Goal: Task Accomplishment & Management: Manage account settings

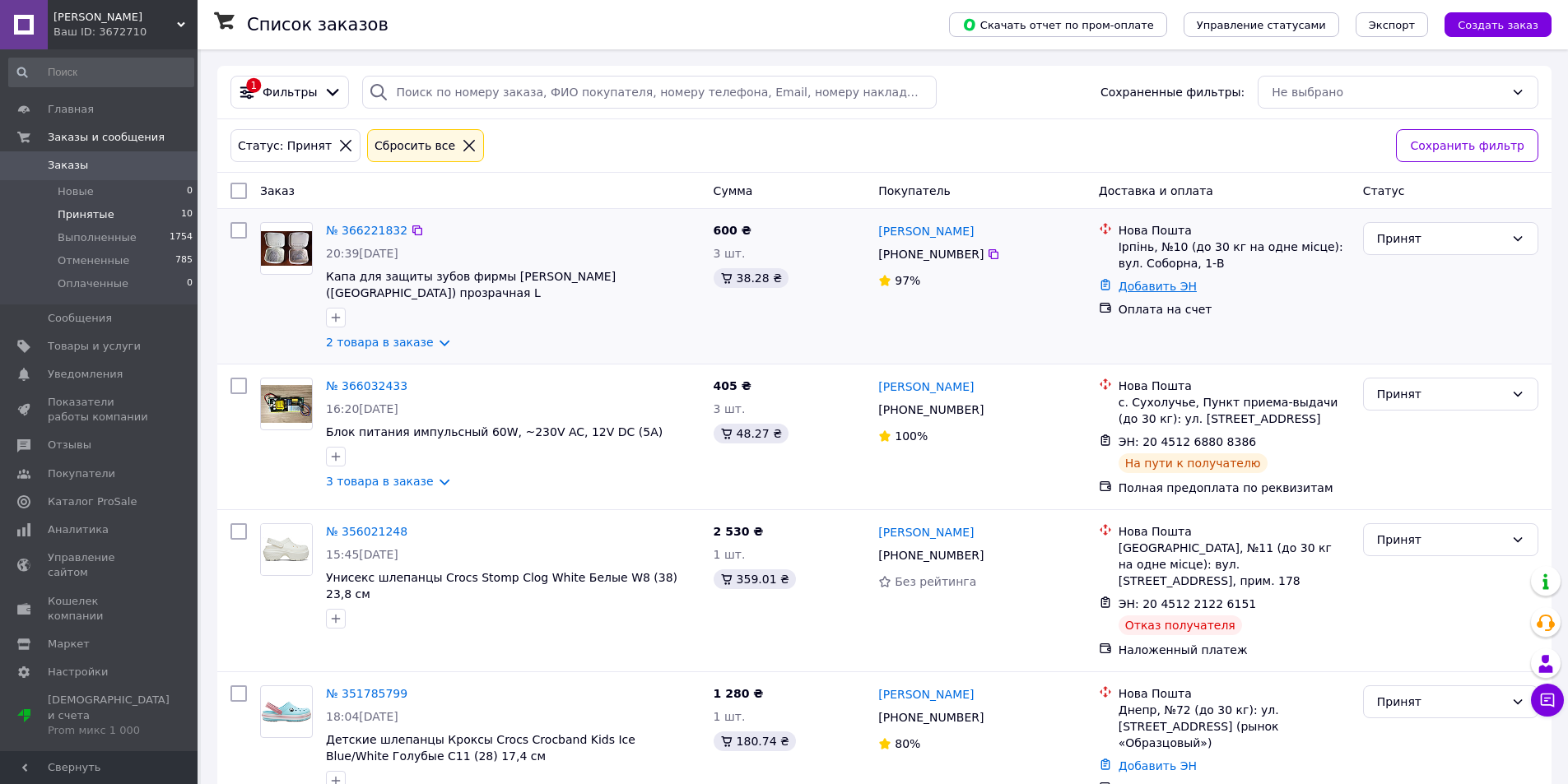
click at [1139, 291] on link "Добавить ЭН" at bounding box center [1158, 286] width 79 height 13
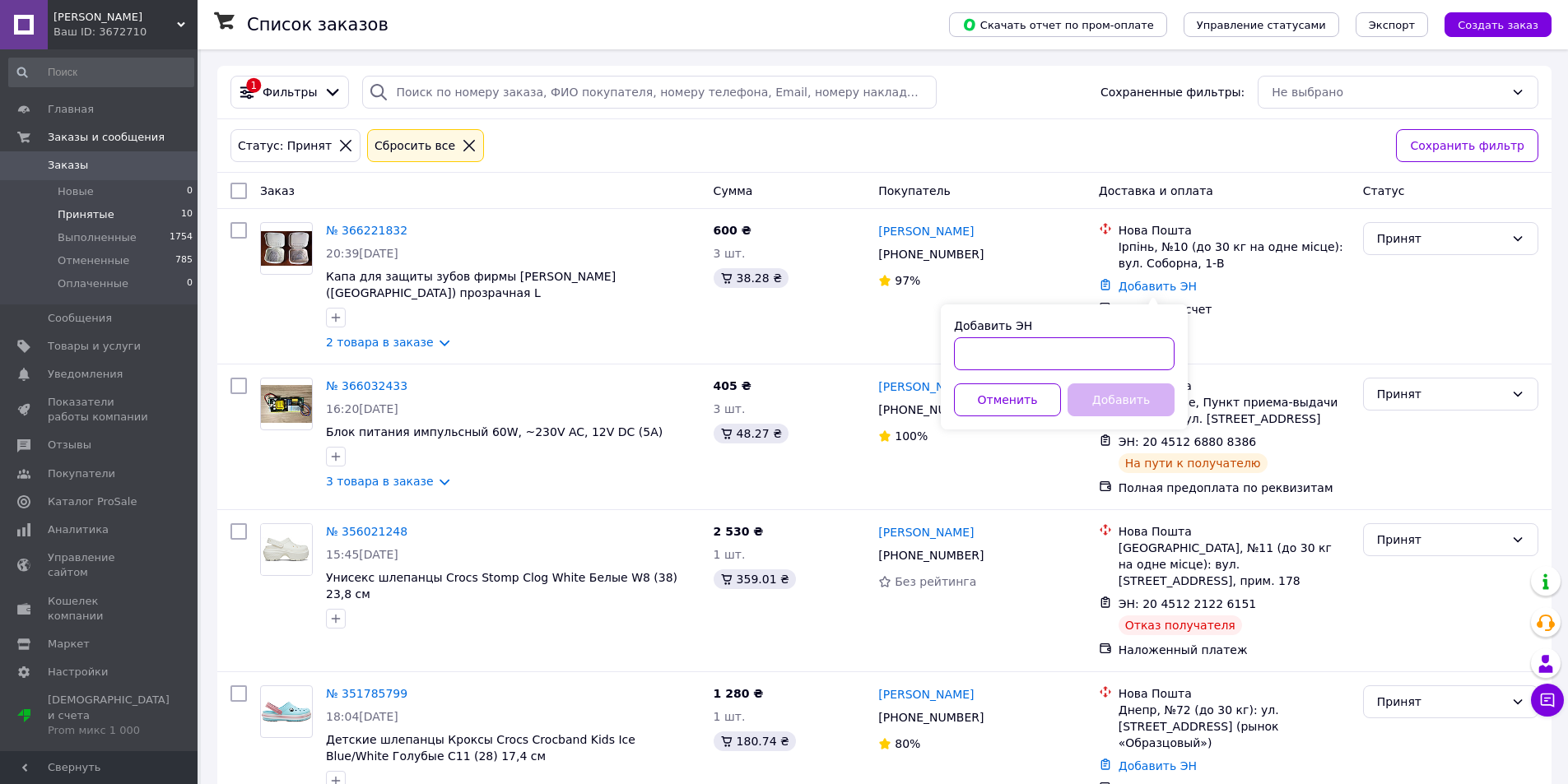
drag, startPoint x: 964, startPoint y: 355, endPoint x: 1022, endPoint y: 345, distance: 58.9
click at [964, 354] on input "Добавить ЭН" at bounding box center [1064, 353] width 221 height 33
paste input "20451269135269"
type input "20451269135269"
click at [1119, 397] on button "Добавить" at bounding box center [1121, 399] width 107 height 33
